Goal: Navigation & Orientation: Go to known website

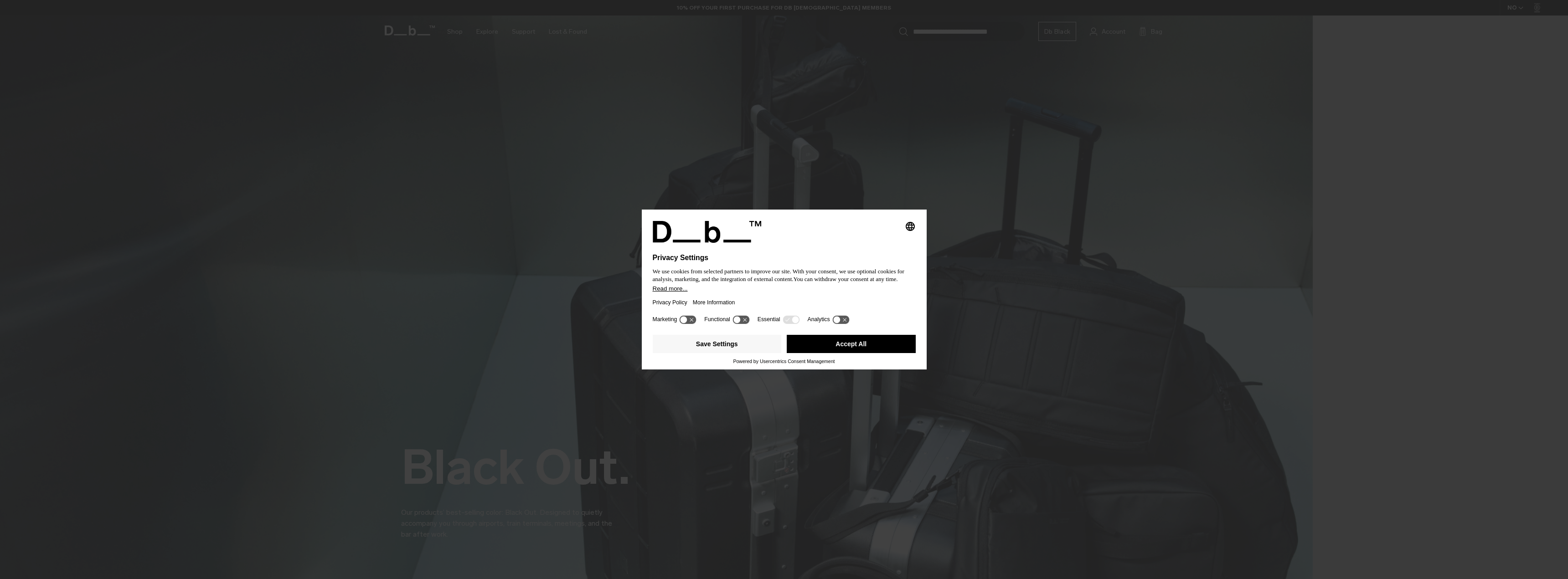
click at [810, 345] on button "Accept All" at bounding box center [851, 344] width 129 height 18
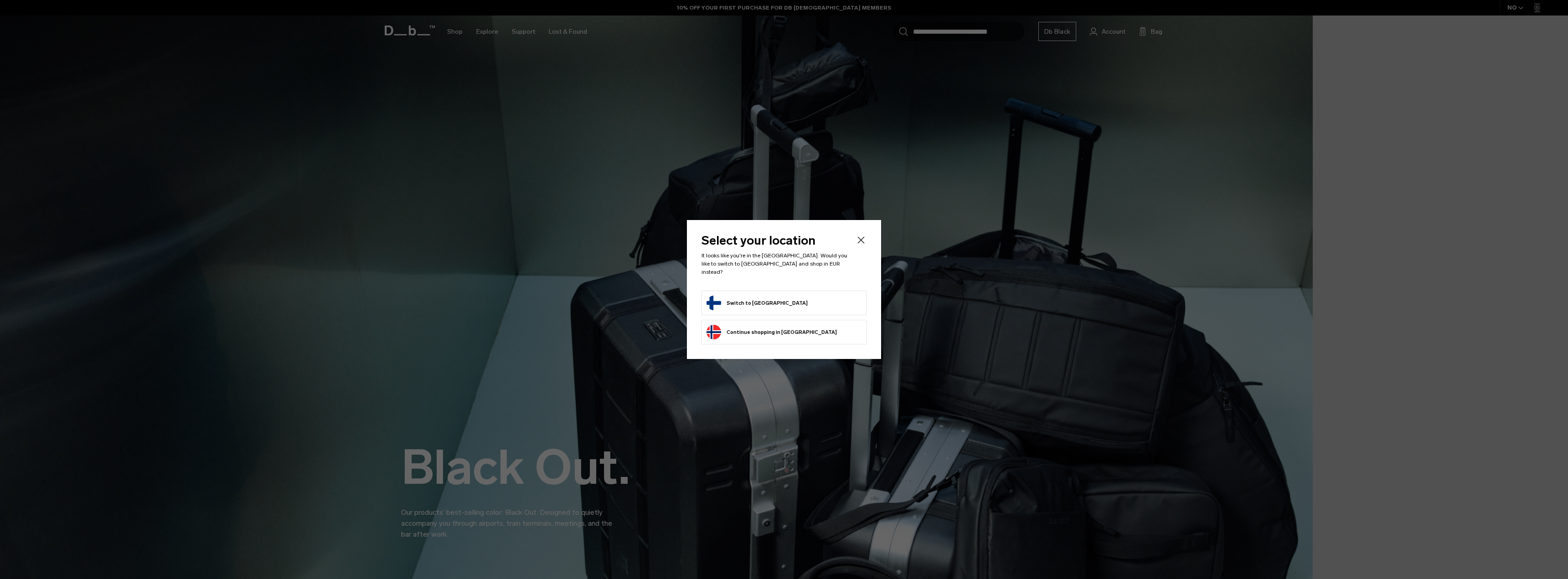
click at [736, 291] on li "Switch to Finland" at bounding box center [783, 303] width 165 height 24
click at [738, 299] on button "Switch to Finland" at bounding box center [757, 303] width 101 height 15
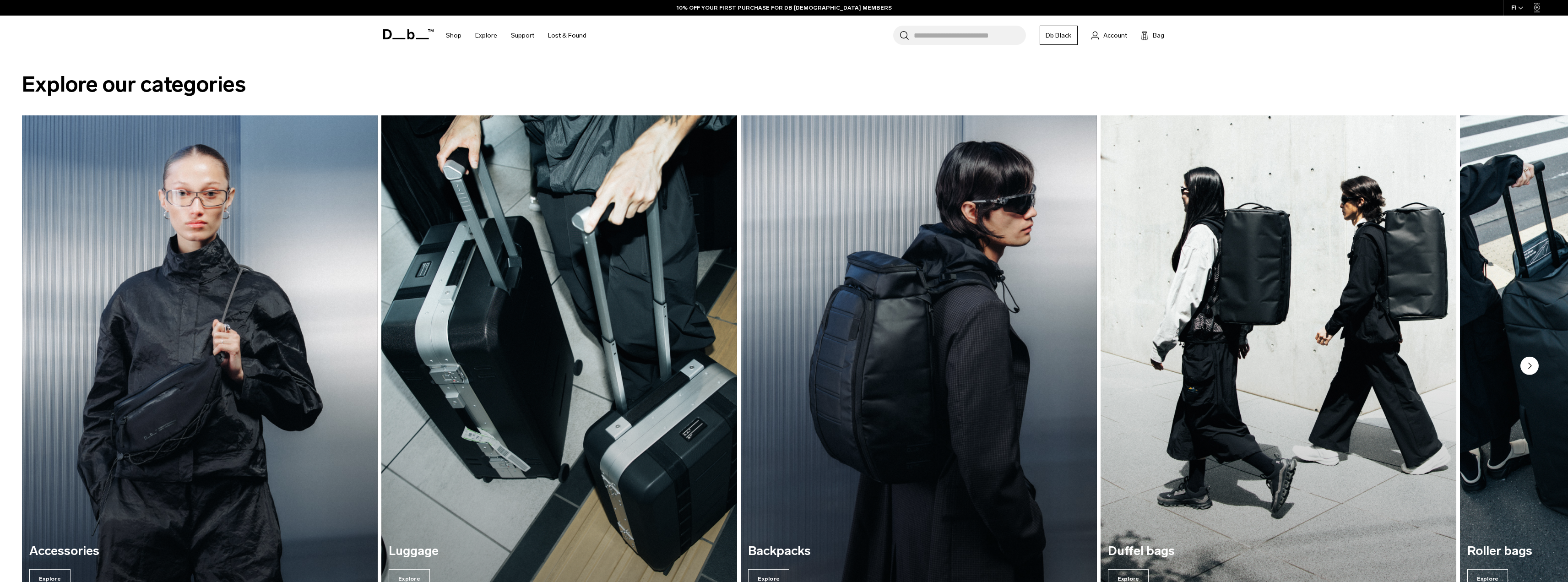
scroll to position [2299, 0]
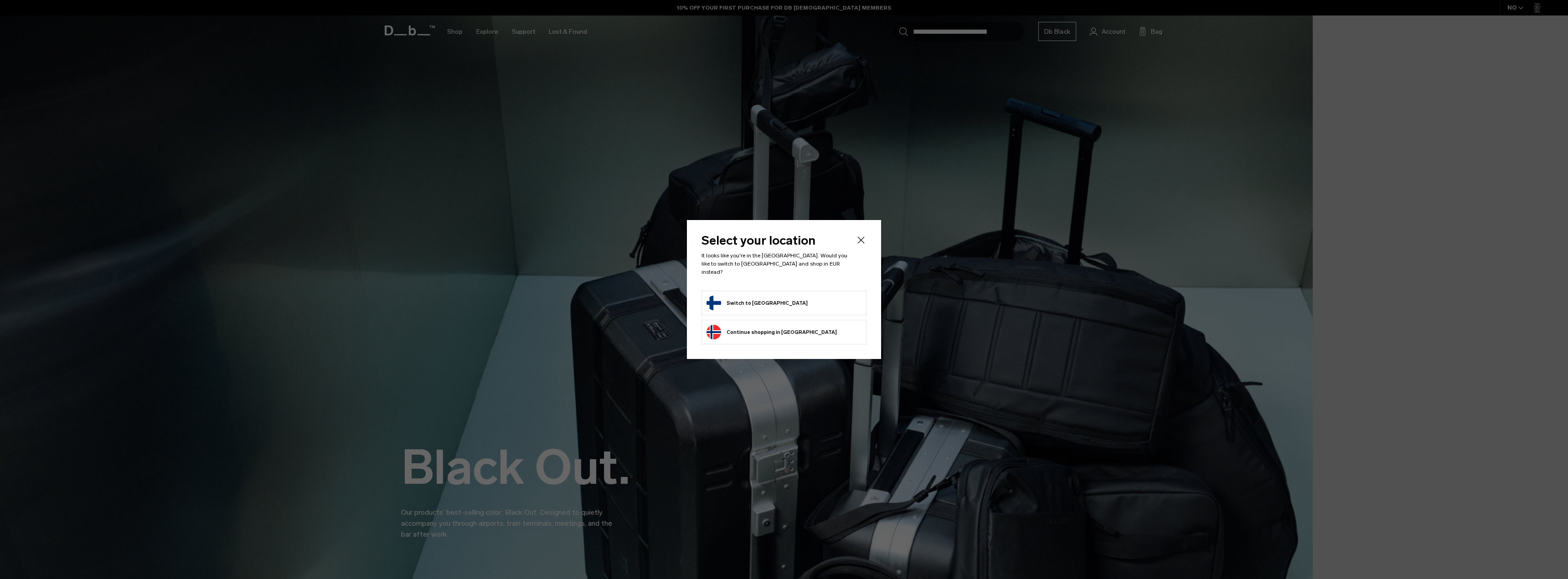
click at [763, 298] on button "Switch to Finland" at bounding box center [757, 303] width 101 height 15
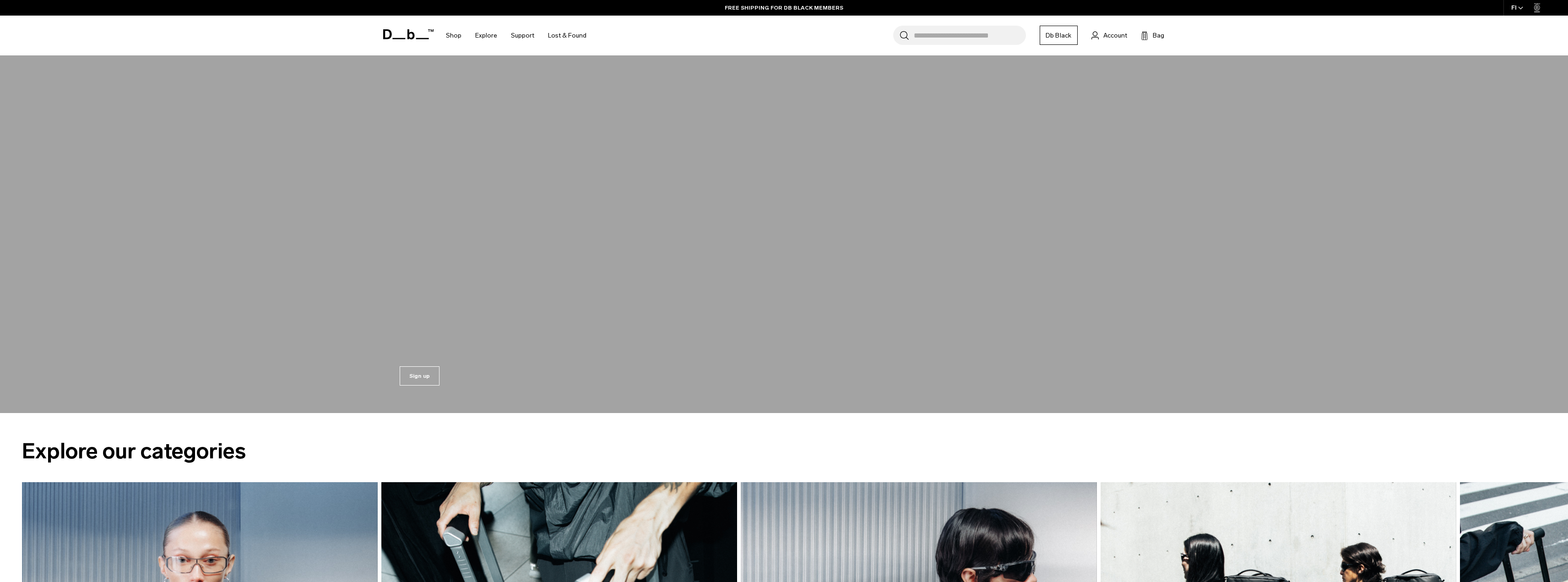
scroll to position [1969, 0]
